Goal: Task Accomplishment & Management: Use online tool/utility

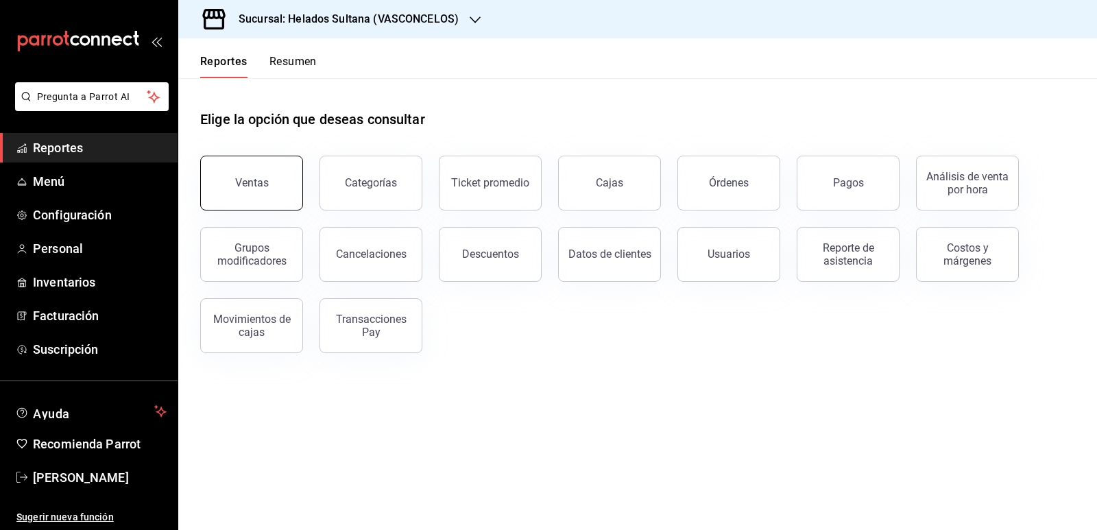
click at [265, 190] on button "Ventas" at bounding box center [251, 183] width 103 height 55
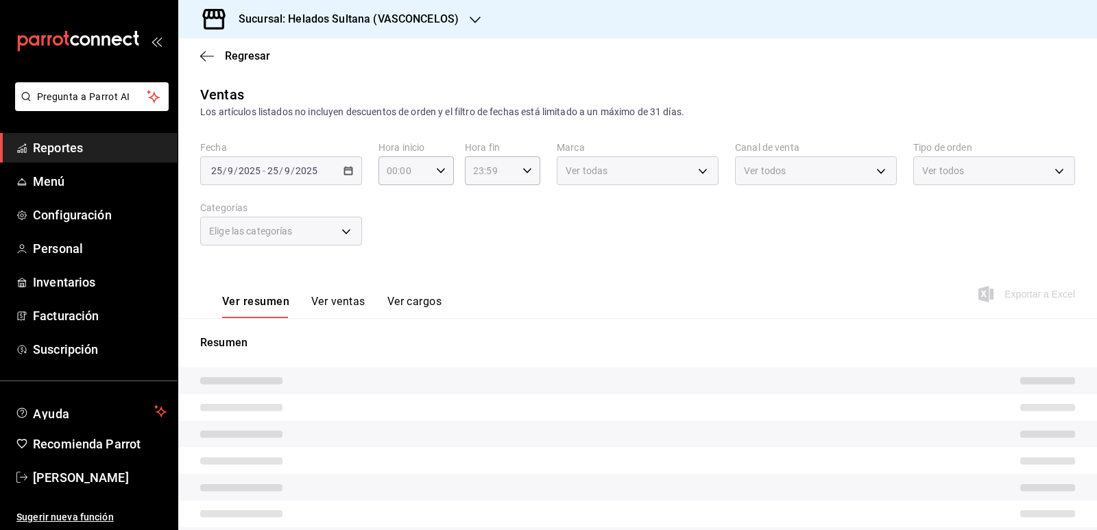
click at [199, 57] on div "Regresar" at bounding box center [637, 55] width 919 height 35
click at [74, 147] on span "Reportes" at bounding box center [100, 148] width 134 height 19
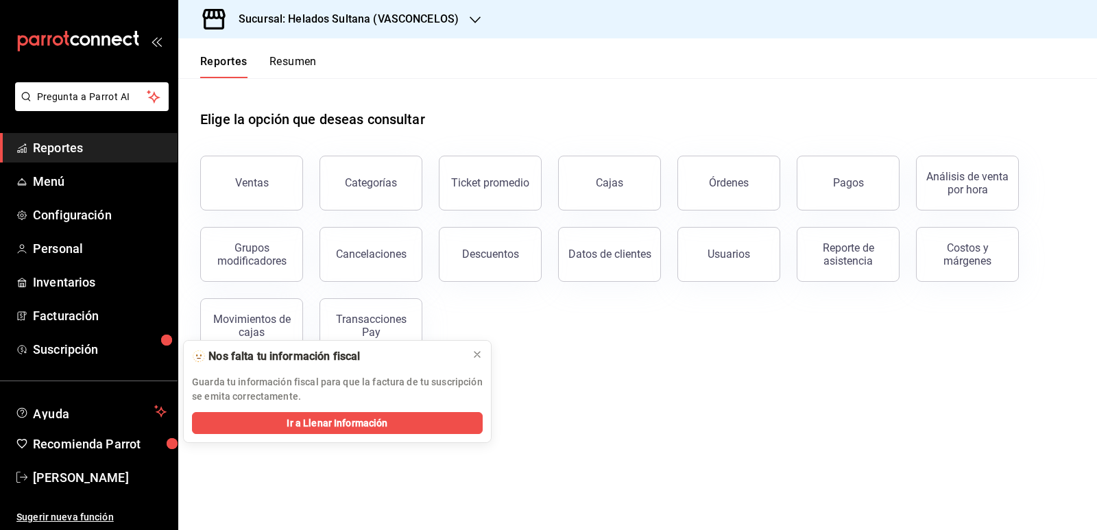
click at [293, 65] on button "Resumen" at bounding box center [292, 66] width 47 height 23
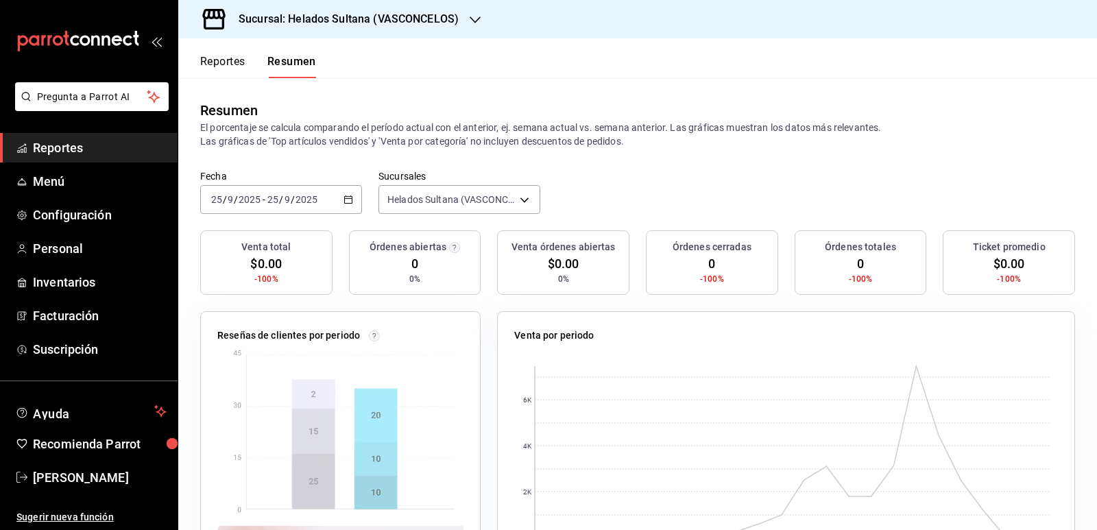
click at [346, 200] on icon "button" at bounding box center [349, 200] width 10 height 10
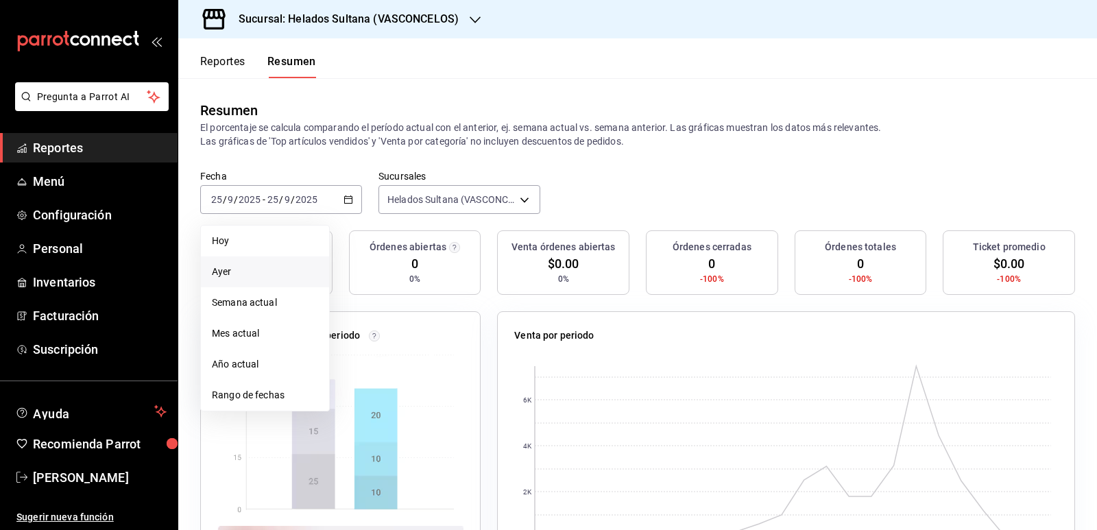
click at [269, 268] on span "Ayer" at bounding box center [265, 272] width 106 height 14
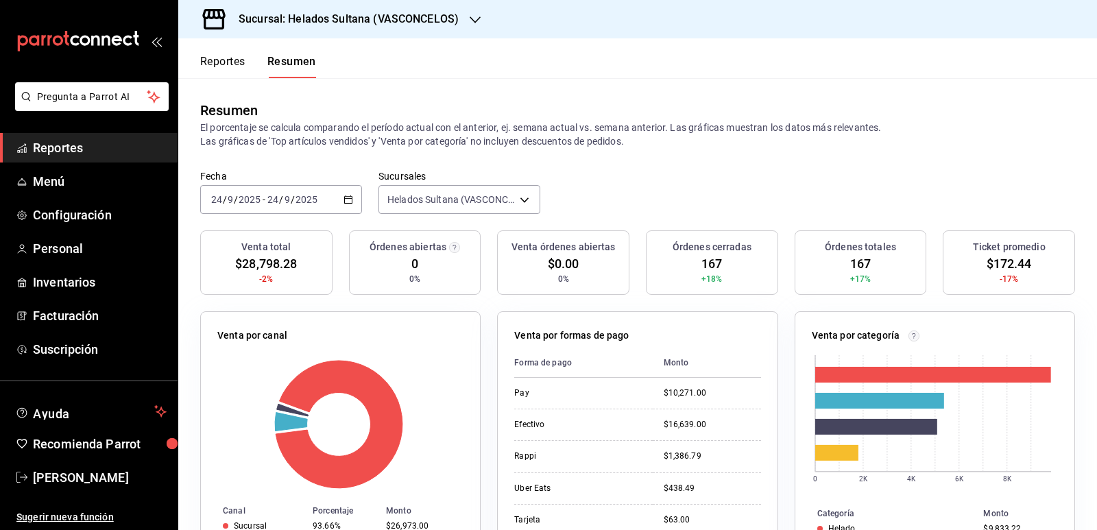
click at [232, 69] on button "Reportes" at bounding box center [222, 66] width 45 height 23
